Goal: Subscribe to service/newsletter

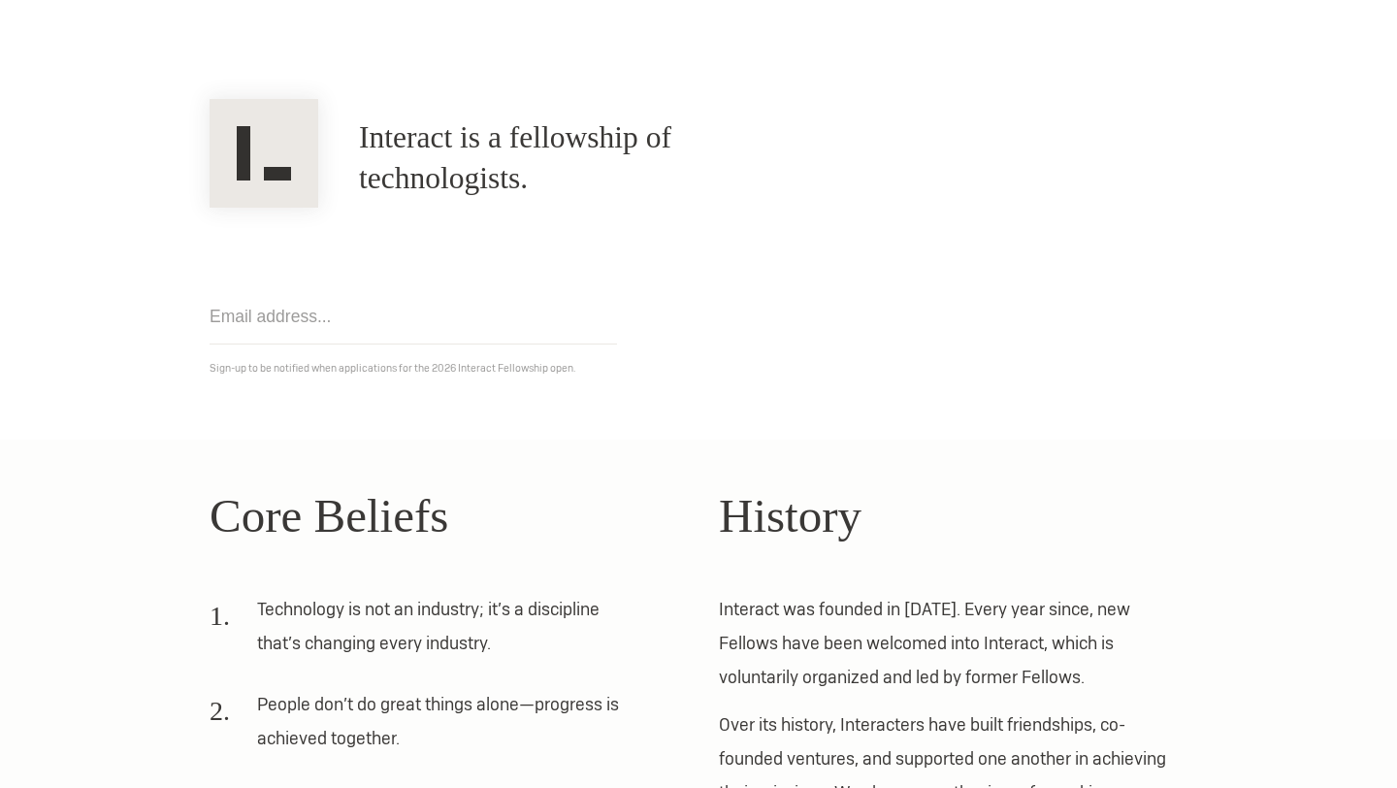
scroll to position [97, 0]
click at [306, 320] on input "email" at bounding box center [413, 314] width 407 height 55
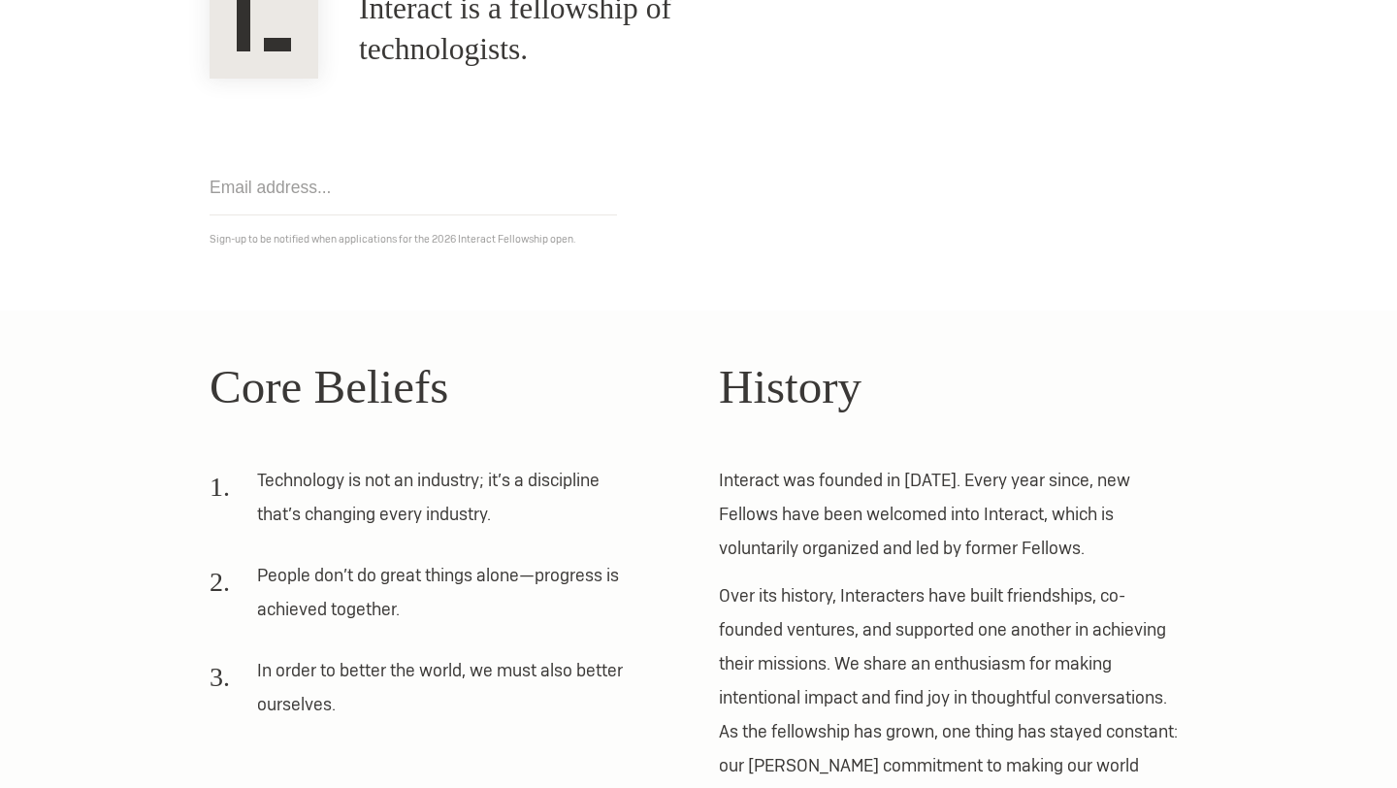
scroll to position [221, 0]
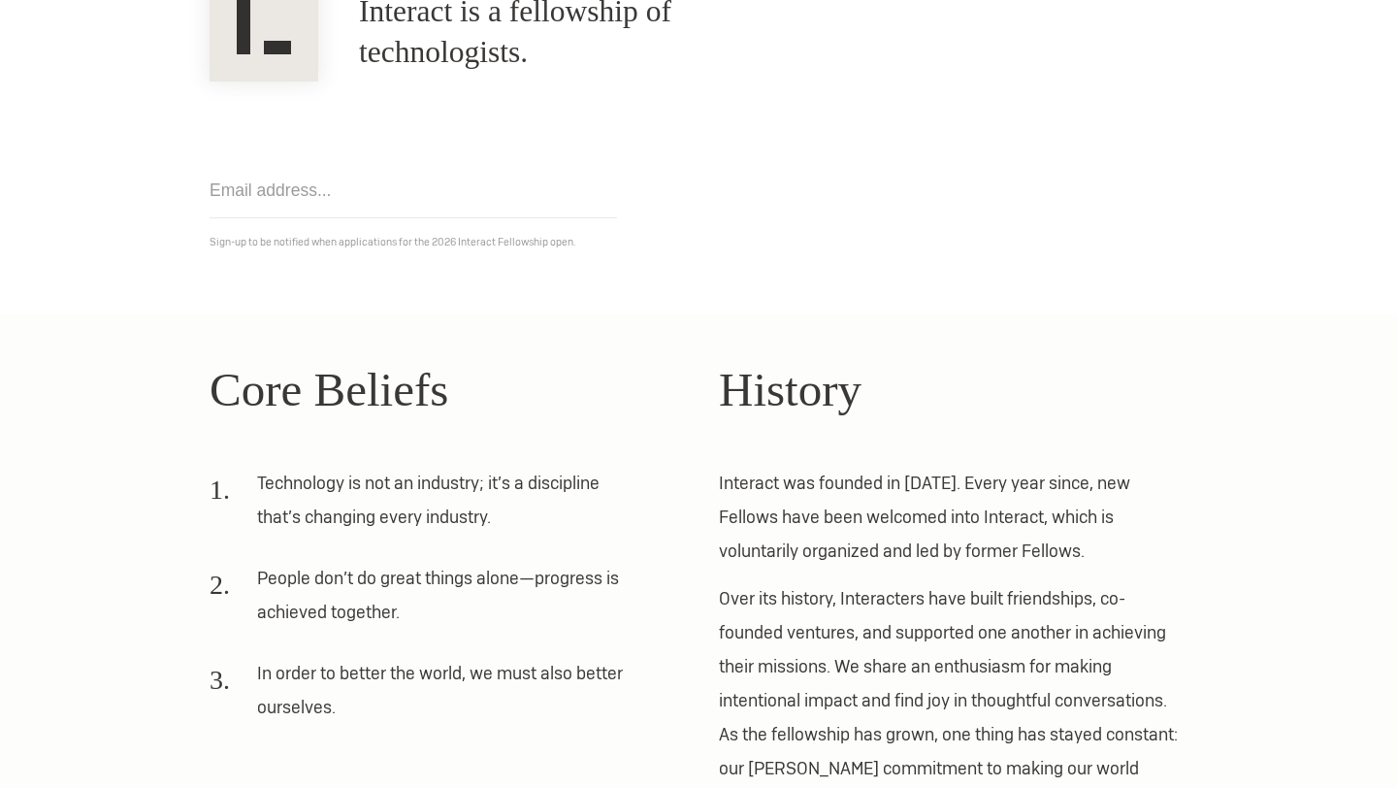
click at [271, 183] on input "email" at bounding box center [413, 190] width 407 height 55
type input "dkiss@stanford.edu"
click input "Get notified" at bounding box center [0, 0] width 0 height 0
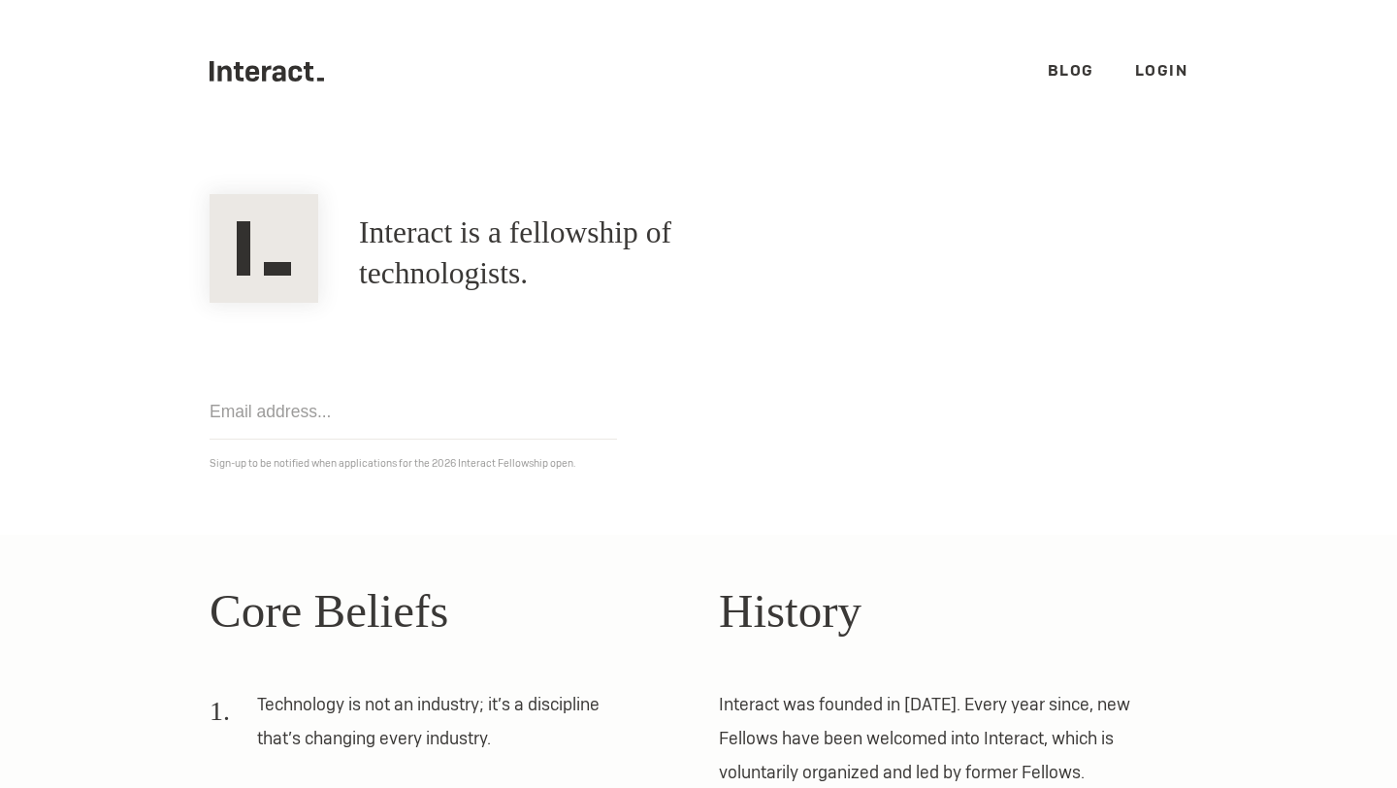
click at [1065, 67] on link "Blog" at bounding box center [1071, 70] width 47 height 20
